Goal: Information Seeking & Learning: Stay updated

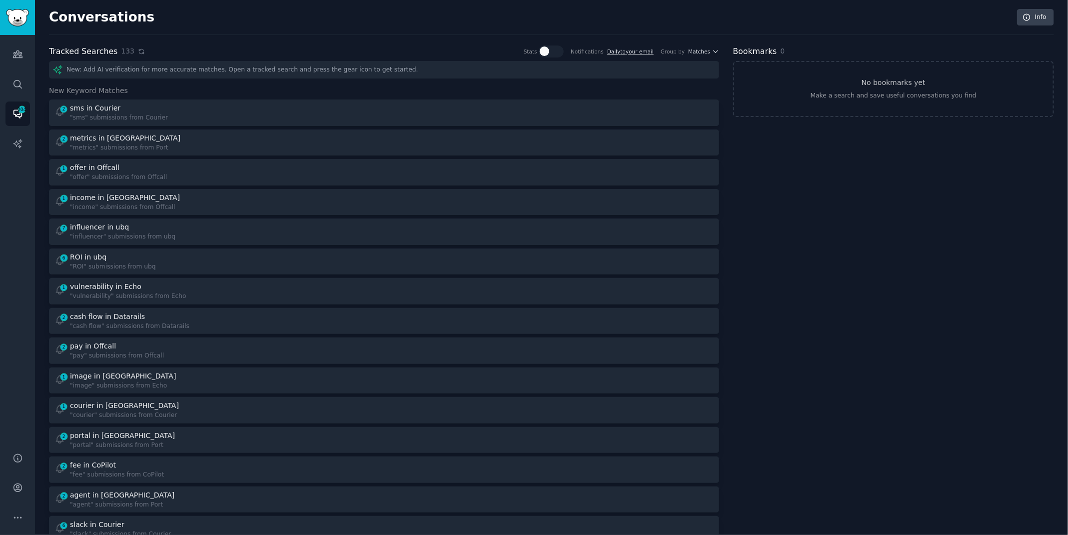
click at [139, 52] on icon at bounding box center [141, 51] width 4 height 4
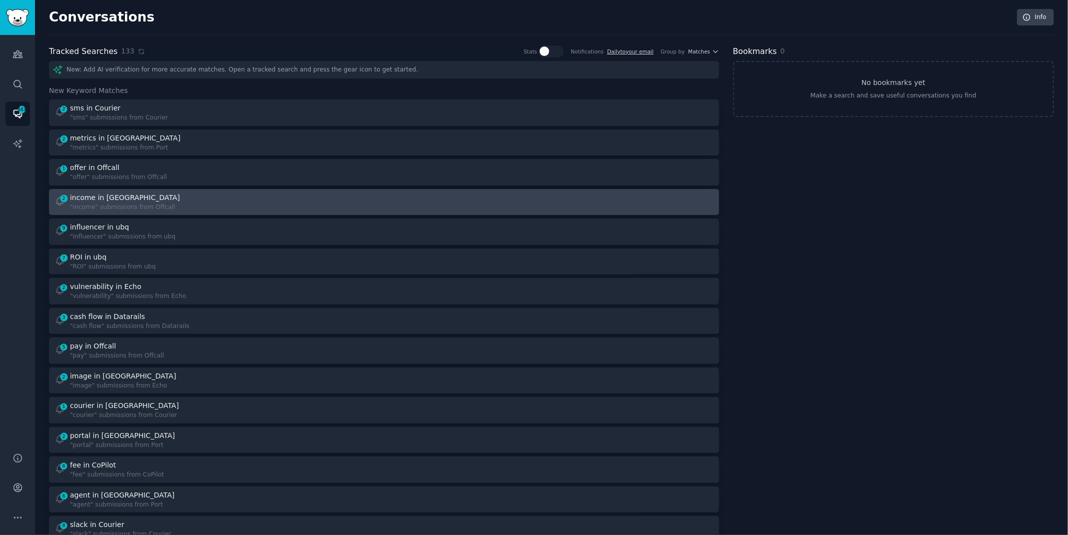
click at [237, 202] on div "2 income in Offcall "income" submissions from Offcall" at bounding box center [215, 201] width 323 height 19
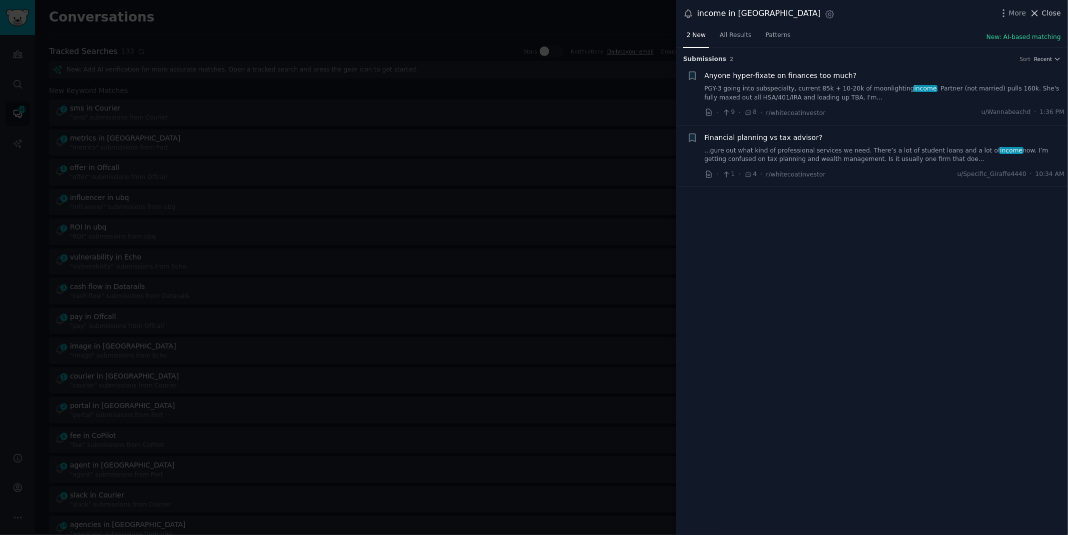
click at [1044, 13] on span "Close" at bounding box center [1051, 13] width 19 height 10
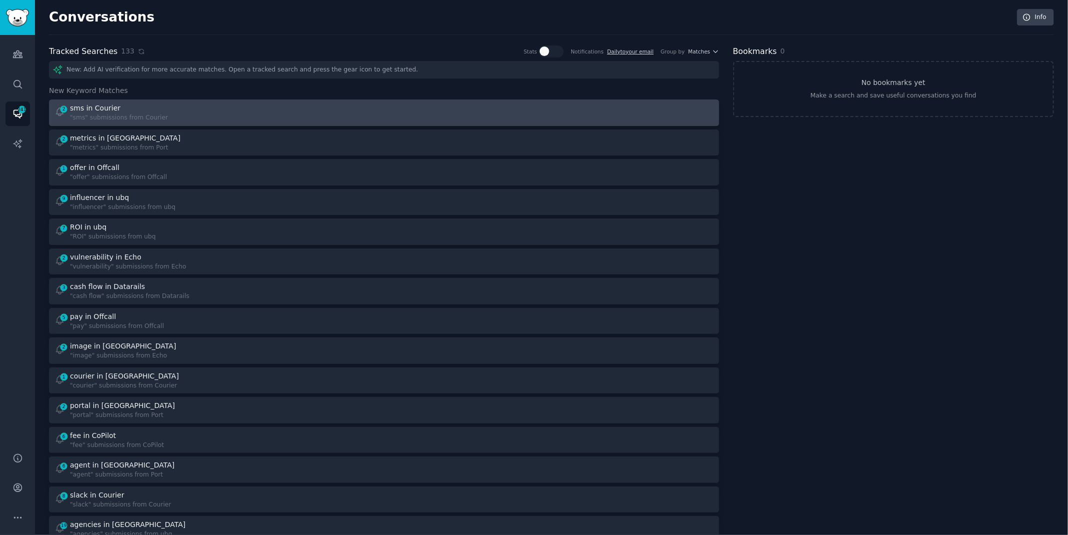
click at [191, 107] on div "2 sms in Courier "sms" submissions from Courier" at bounding box center [215, 112] width 323 height 19
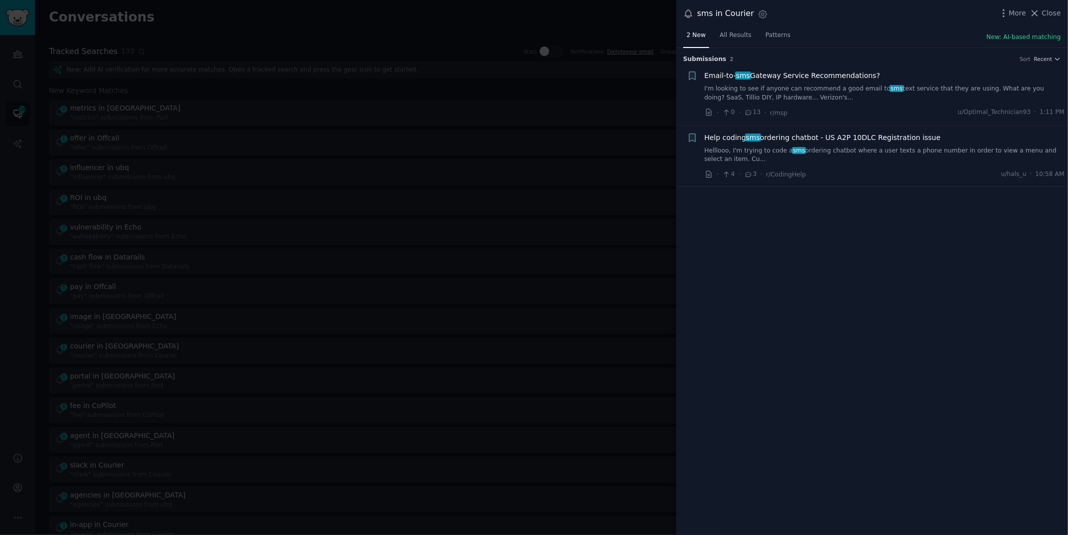
click at [937, 91] on link "I'm looking to see if anyone can recommend a good email to sms text service tha…" at bounding box center [885, 92] width 360 height 17
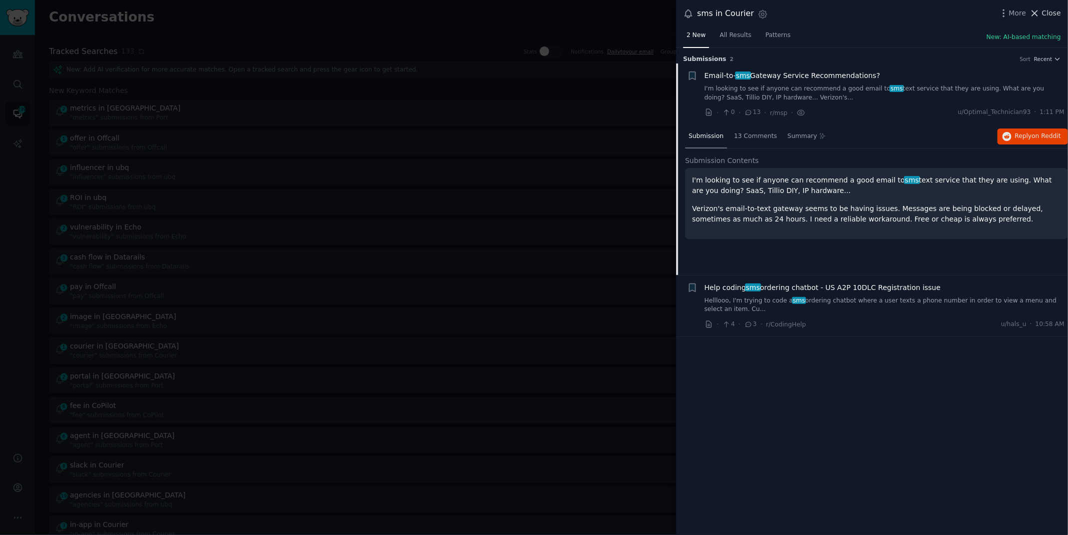
click at [1046, 13] on span "Close" at bounding box center [1051, 13] width 19 height 10
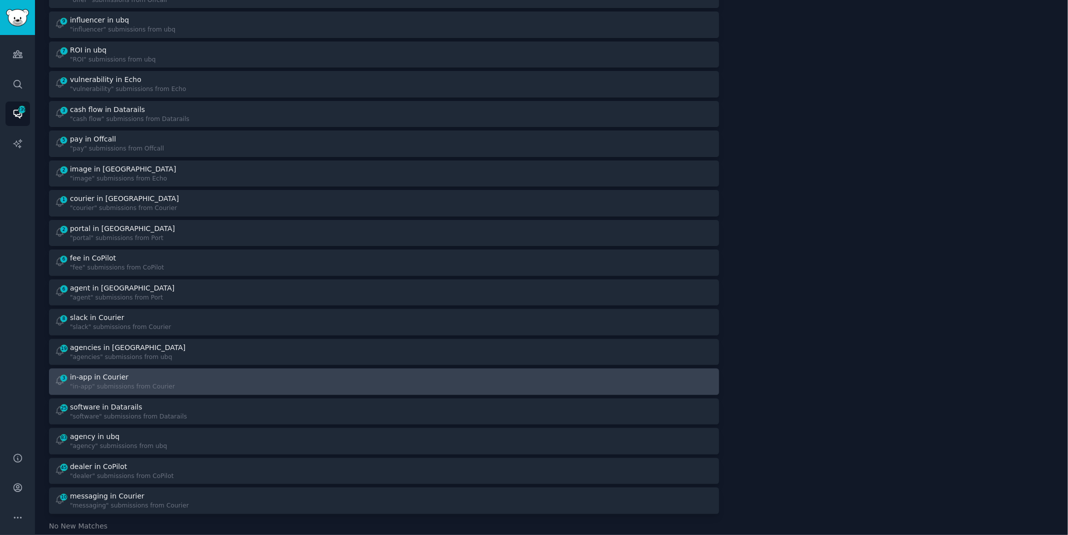
scroll to position [148, 0]
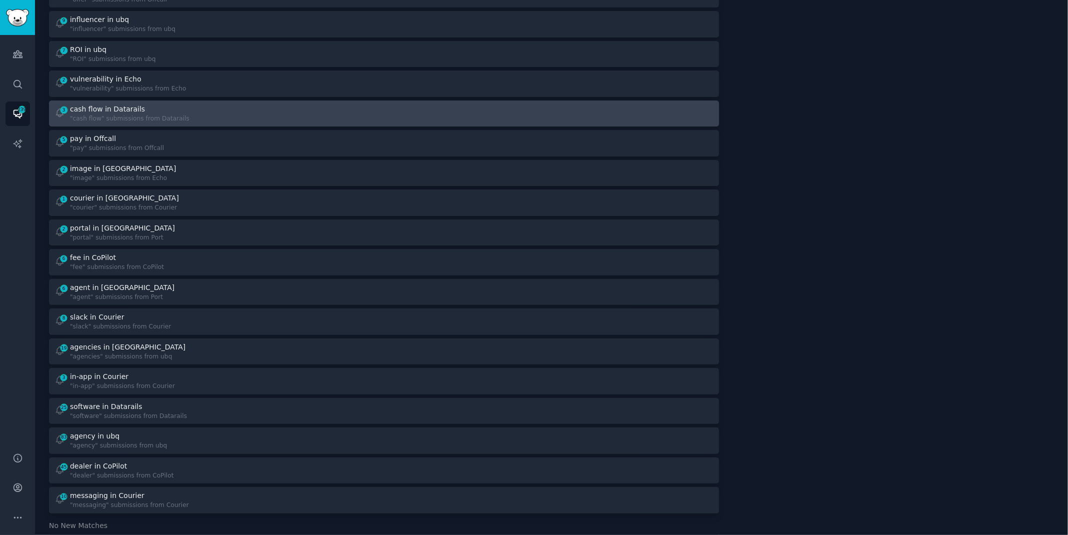
click at [222, 113] on div "3 cash flow in Datarails "cash flow" submissions from Datarails" at bounding box center [215, 113] width 323 height 19
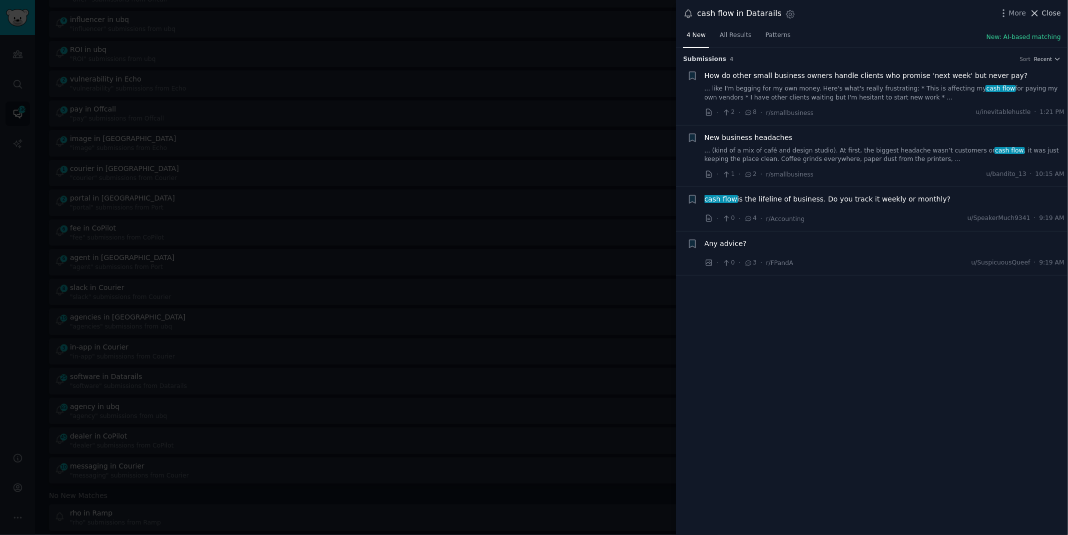
click at [1055, 8] on span "Close" at bounding box center [1051, 13] width 19 height 10
